Goal: Task Accomplishment & Management: Manage account settings

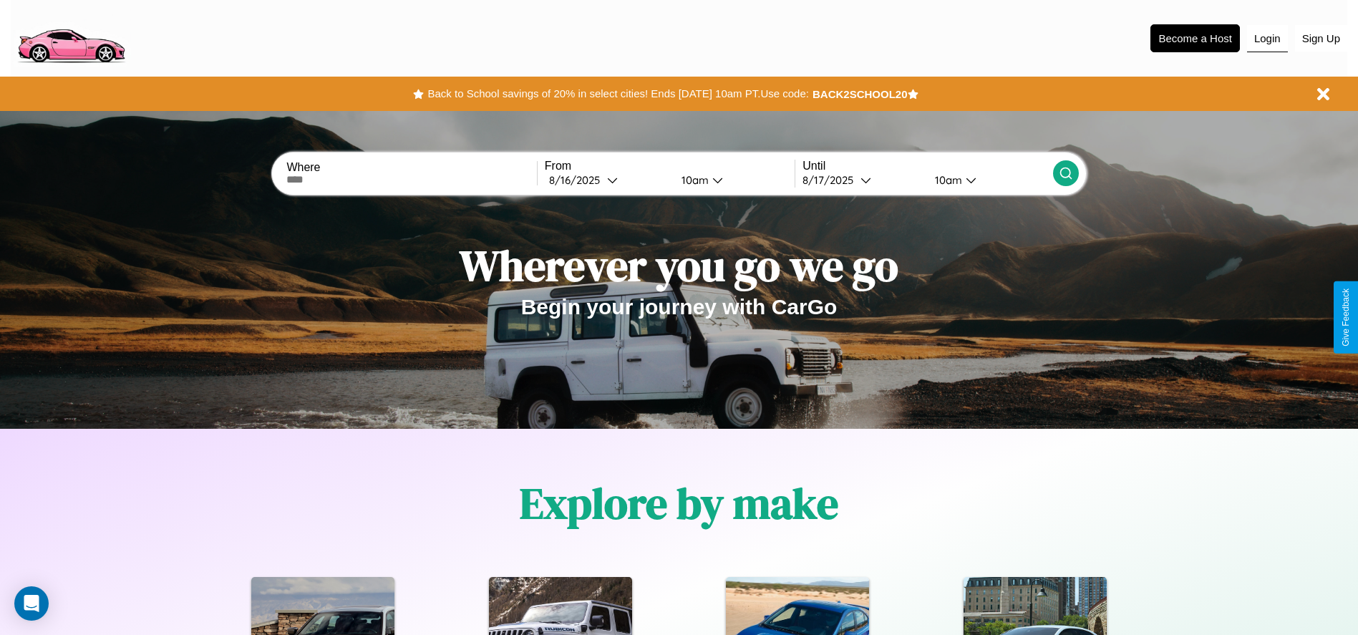
click at [1267, 38] on button "Login" at bounding box center [1267, 38] width 41 height 27
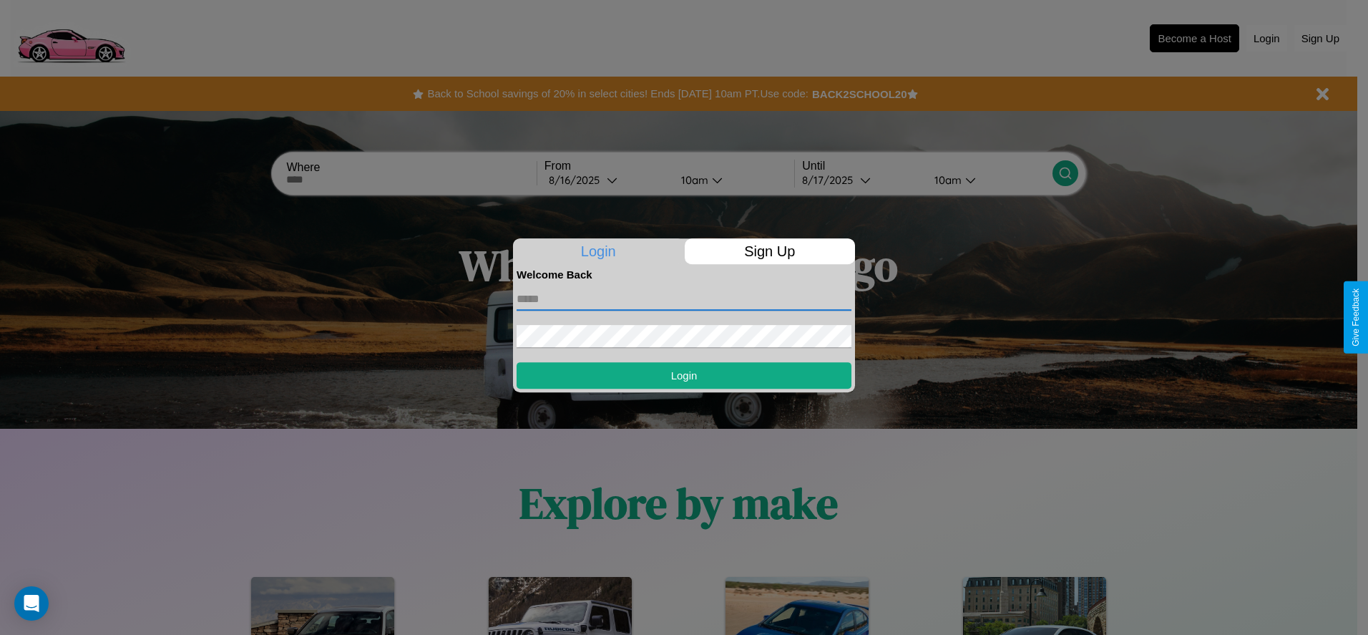
click at [684, 298] on input "text" at bounding box center [684, 299] width 335 height 23
type input "**********"
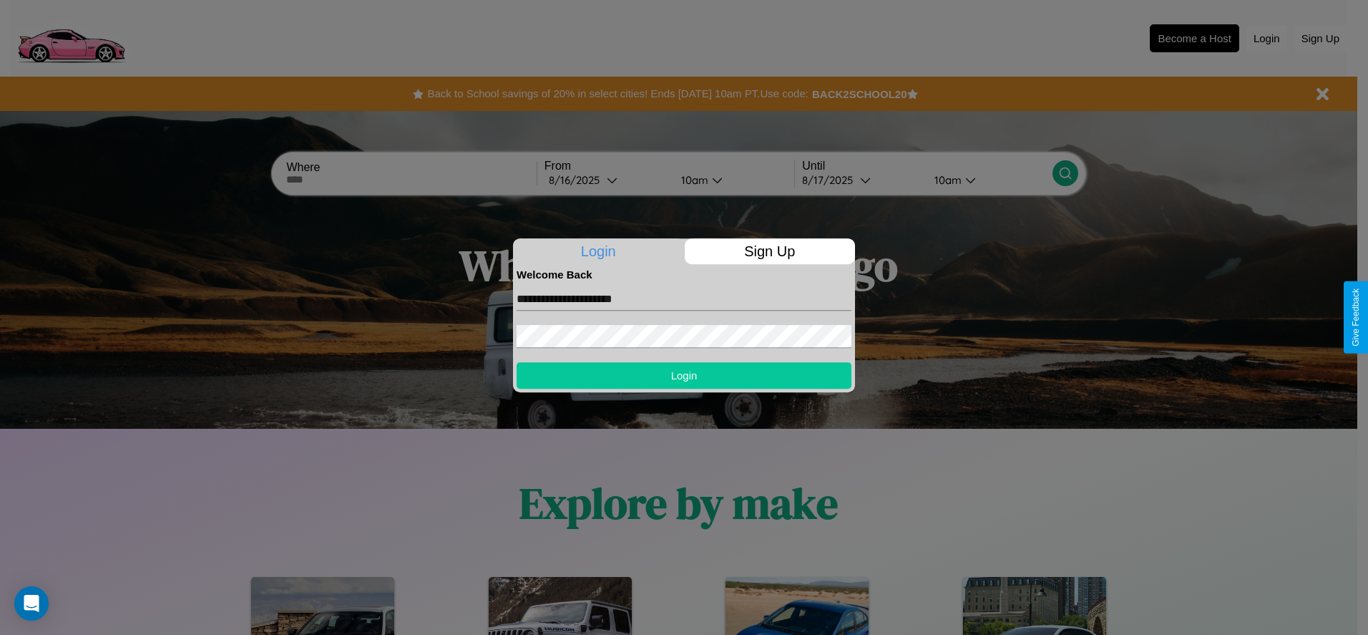
click at [684, 375] on button "Login" at bounding box center [684, 375] width 335 height 26
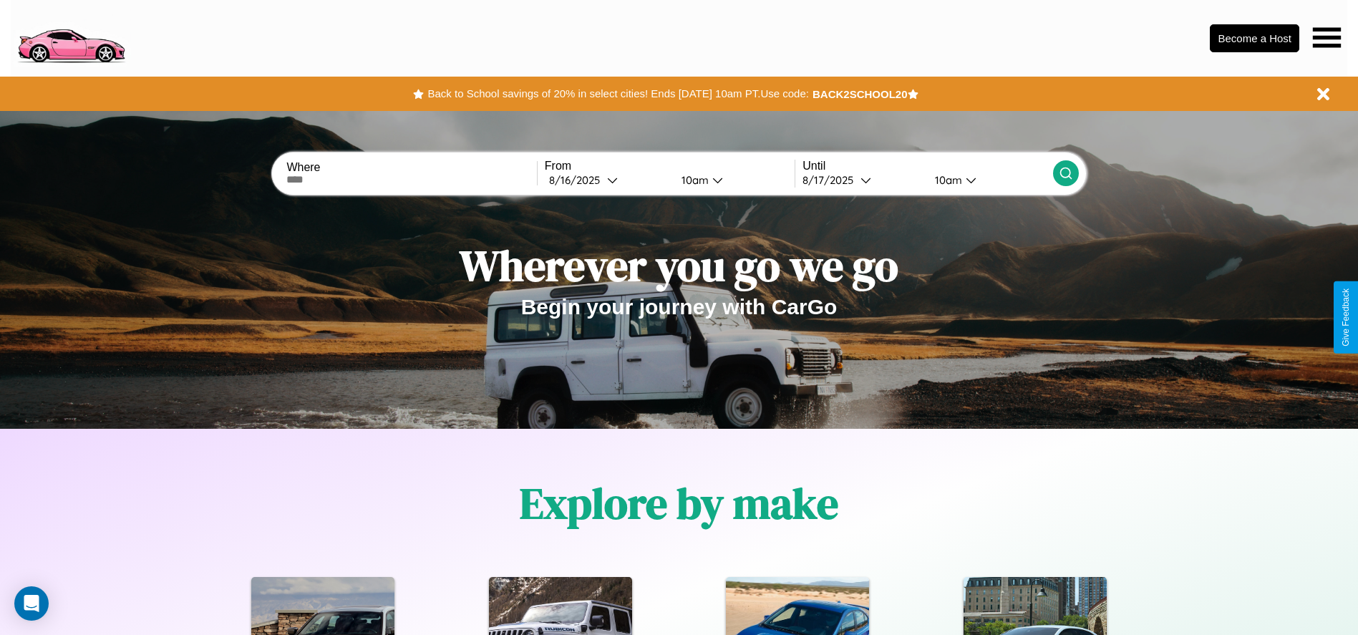
click at [1326, 37] on icon at bounding box center [1326, 37] width 28 height 20
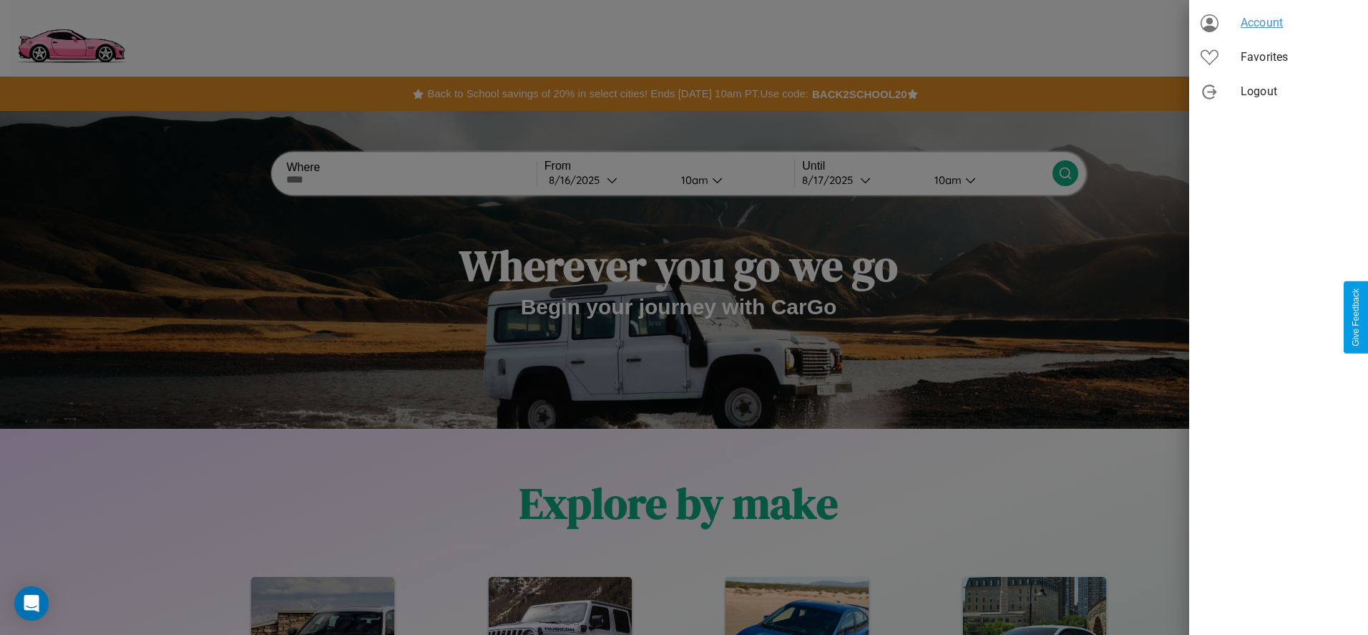
click at [1279, 23] on span "Account" at bounding box center [1299, 22] width 116 height 17
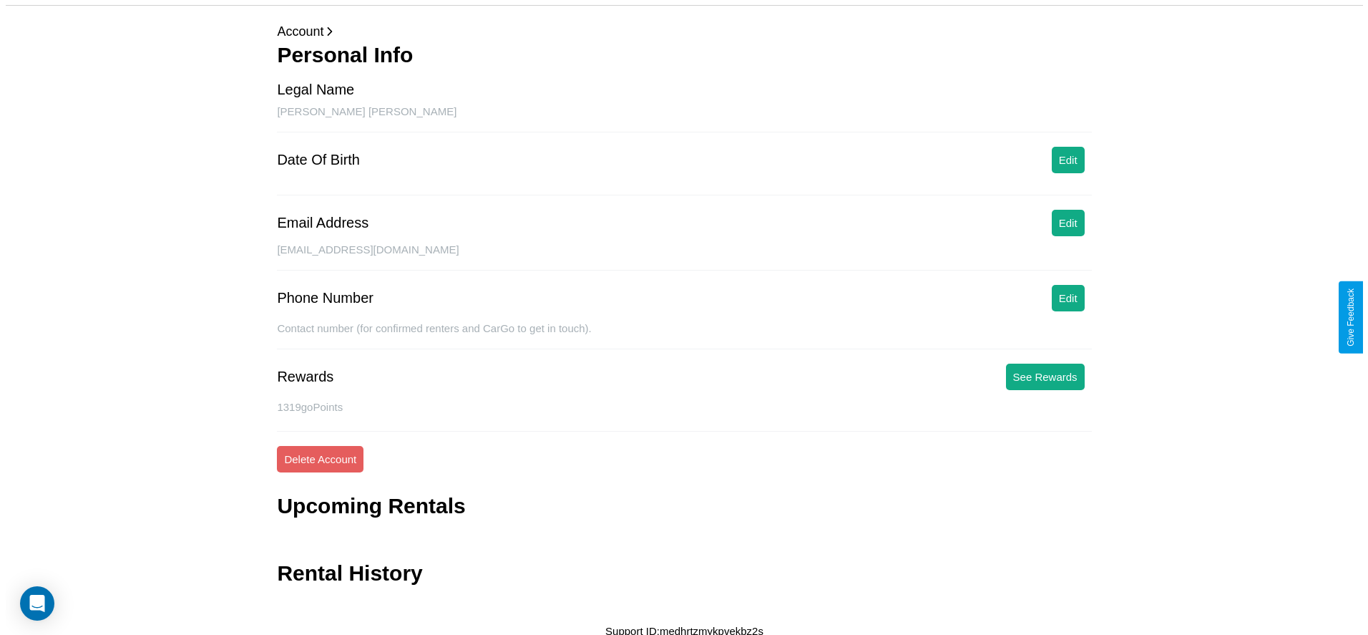
scroll to position [57, 0]
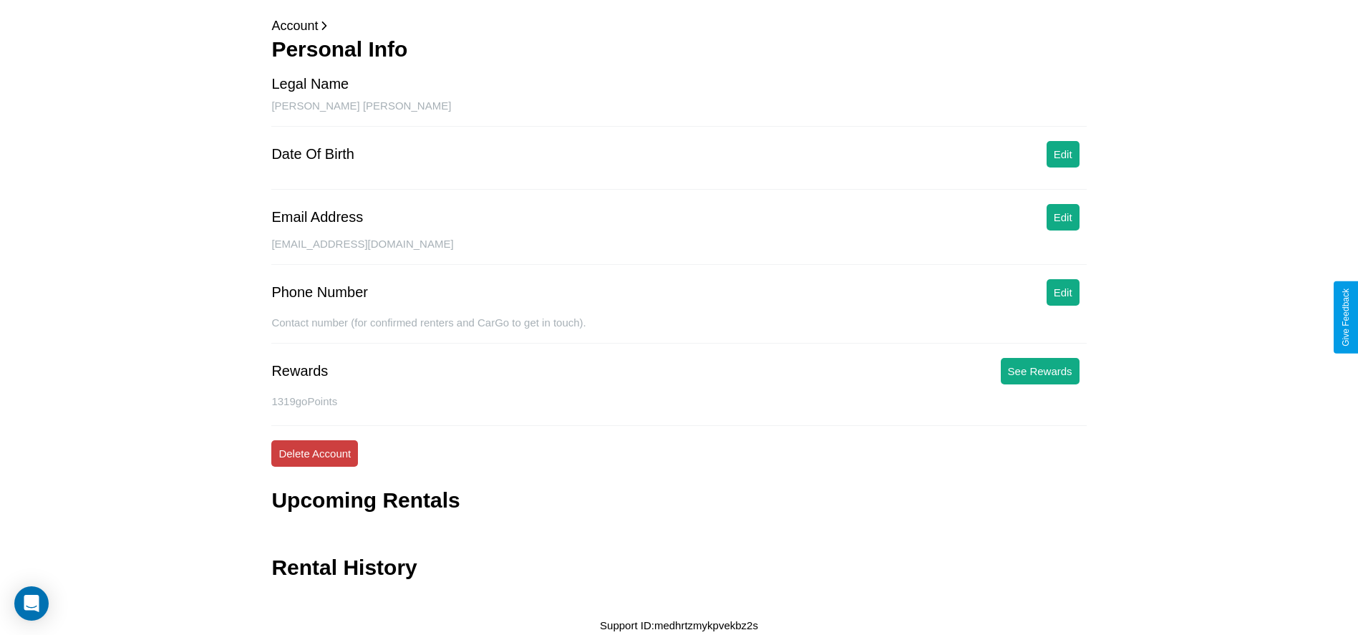
click at [314, 453] on button "Delete Account" at bounding box center [314, 453] width 87 height 26
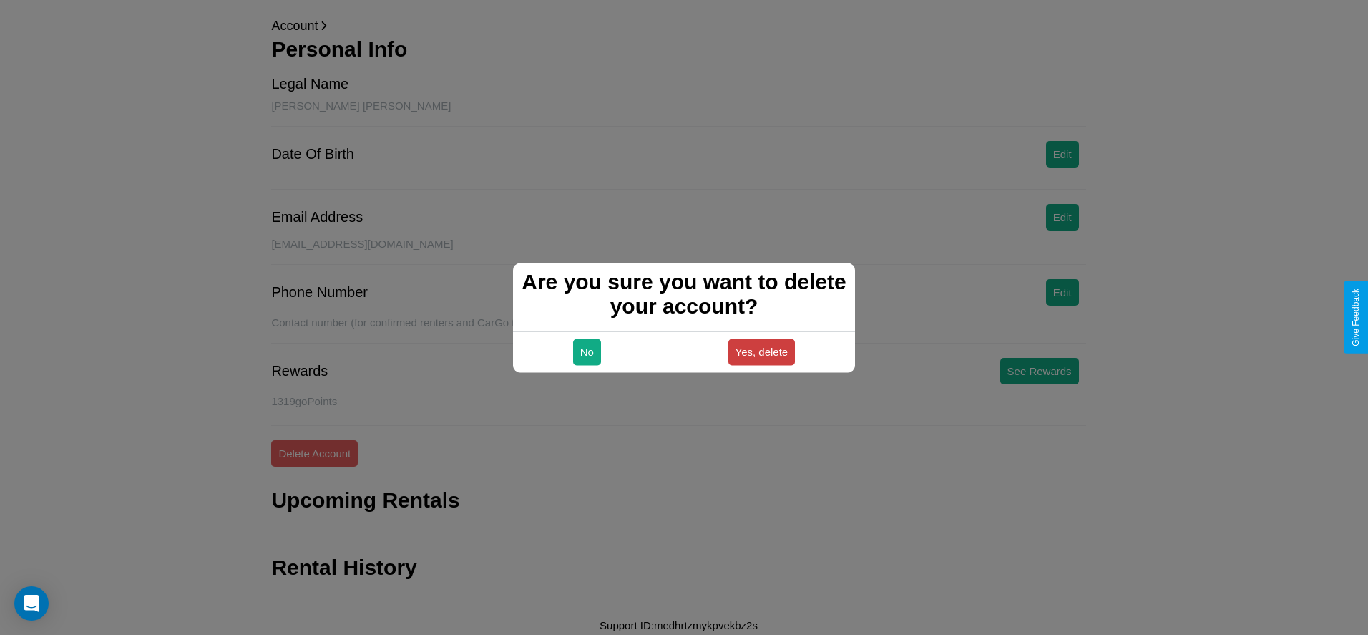
click at [761, 351] on button "Yes, delete" at bounding box center [762, 351] width 67 height 26
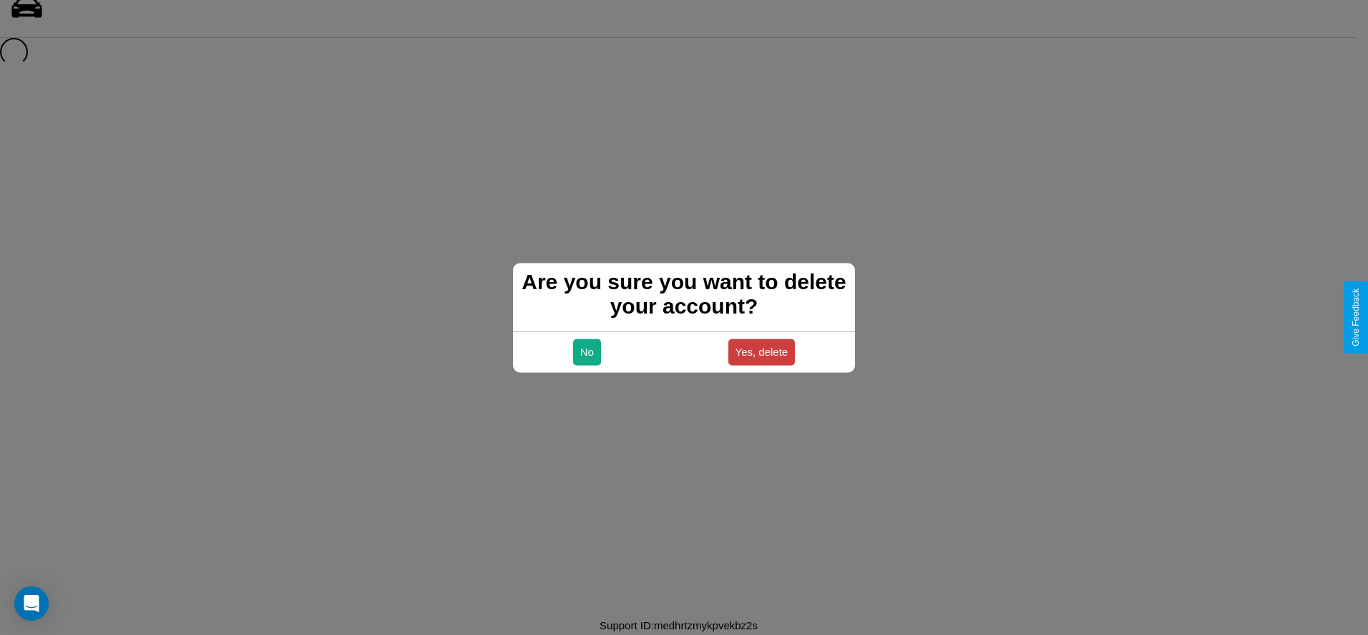
scroll to position [19, 0]
